Goal: Task Accomplishment & Management: Manage account settings

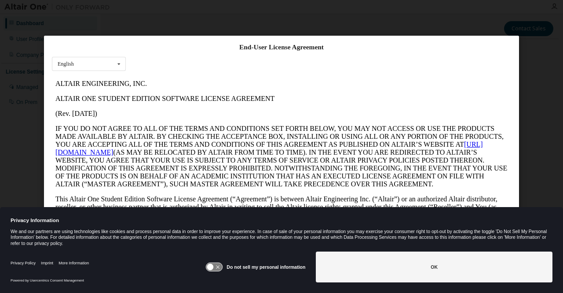
click at [369, 269] on button "OK" at bounding box center [434, 266] width 237 height 31
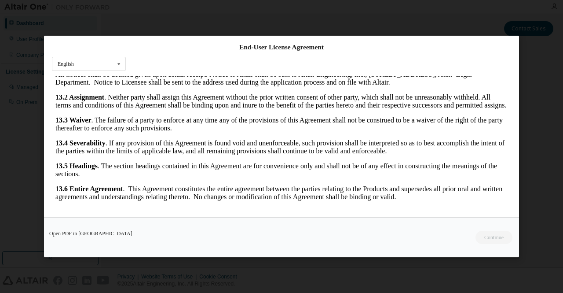
scroll to position [26, 0]
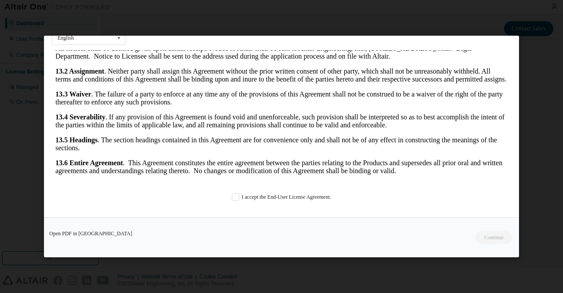
click at [247, 189] on div "End-User License Agreement English English I accept the End-User License Agreem…" at bounding box center [281, 126] width 475 height 181
click at [232, 197] on label "I accept the End-User License Agreement." at bounding box center [281, 196] width 99 height 7
click at [481, 235] on button "Continue" at bounding box center [494, 237] width 38 height 13
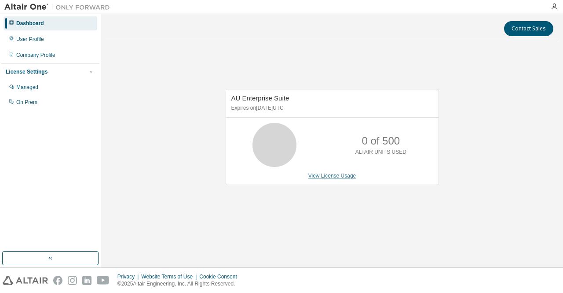
click at [334, 176] on link "View License Usage" at bounding box center [332, 175] width 48 height 6
